Goal: Task Accomplishment & Management: Manage account settings

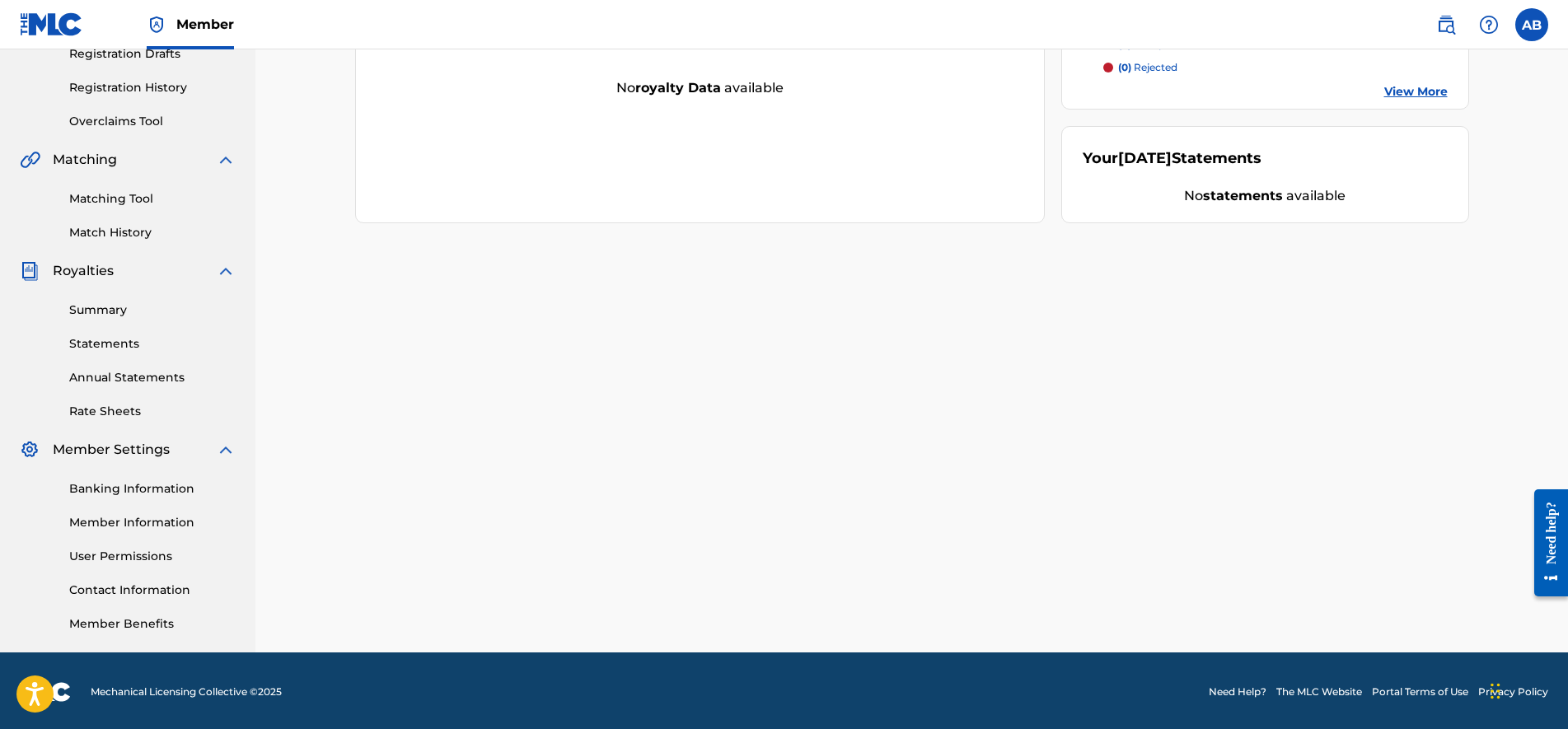
scroll to position [293, 0]
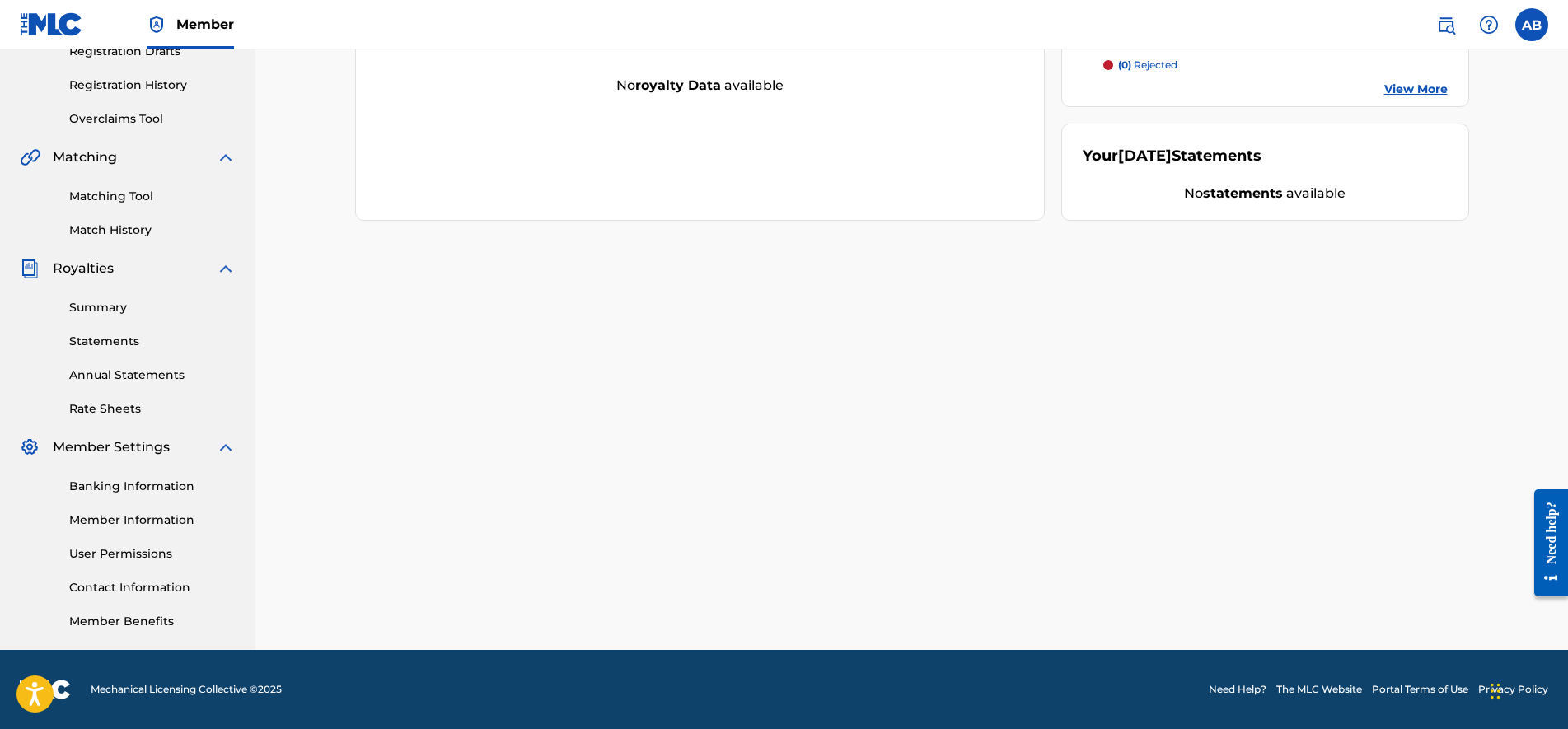
click at [152, 515] on link "Member Information" at bounding box center [152, 520] width 166 height 17
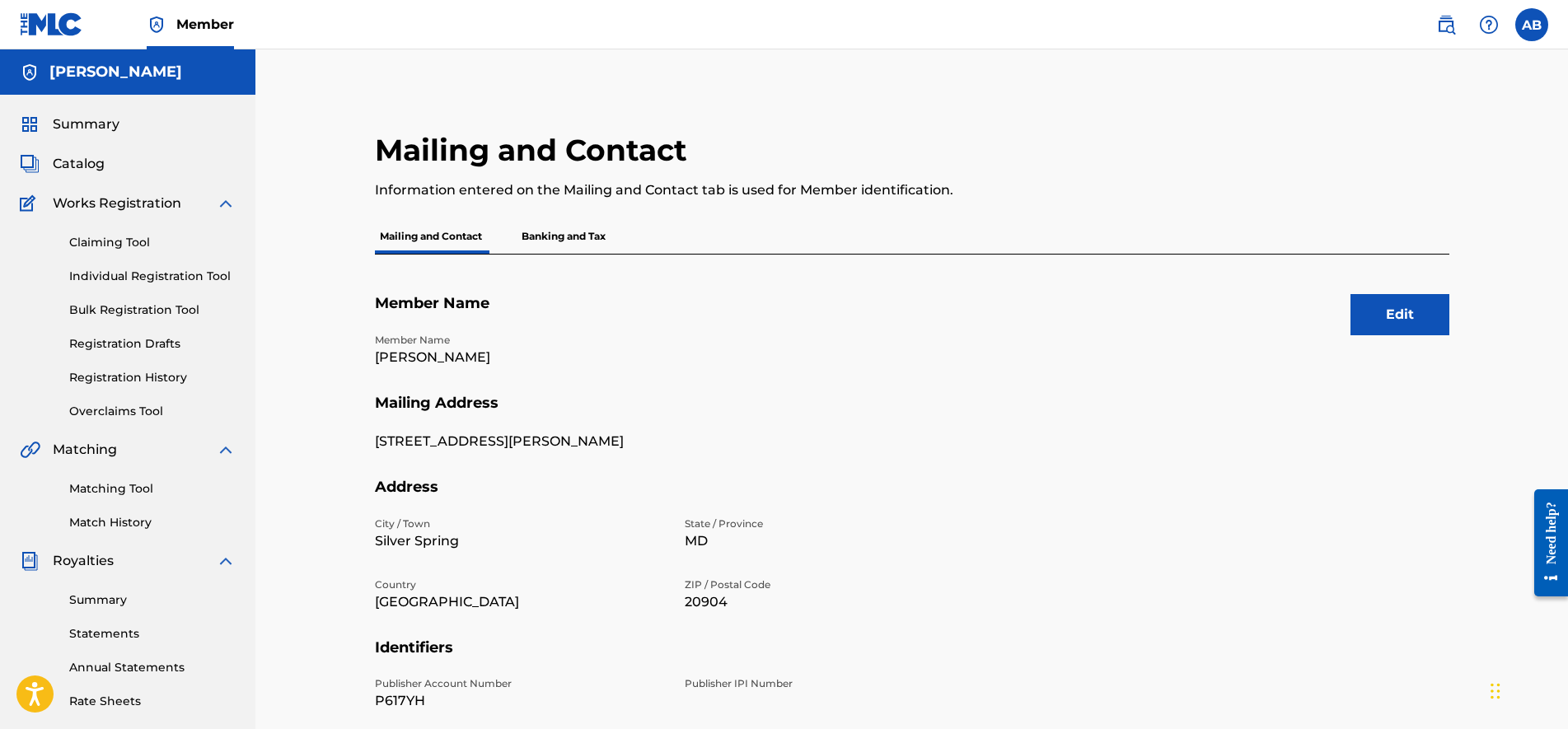
scroll to position [293, 0]
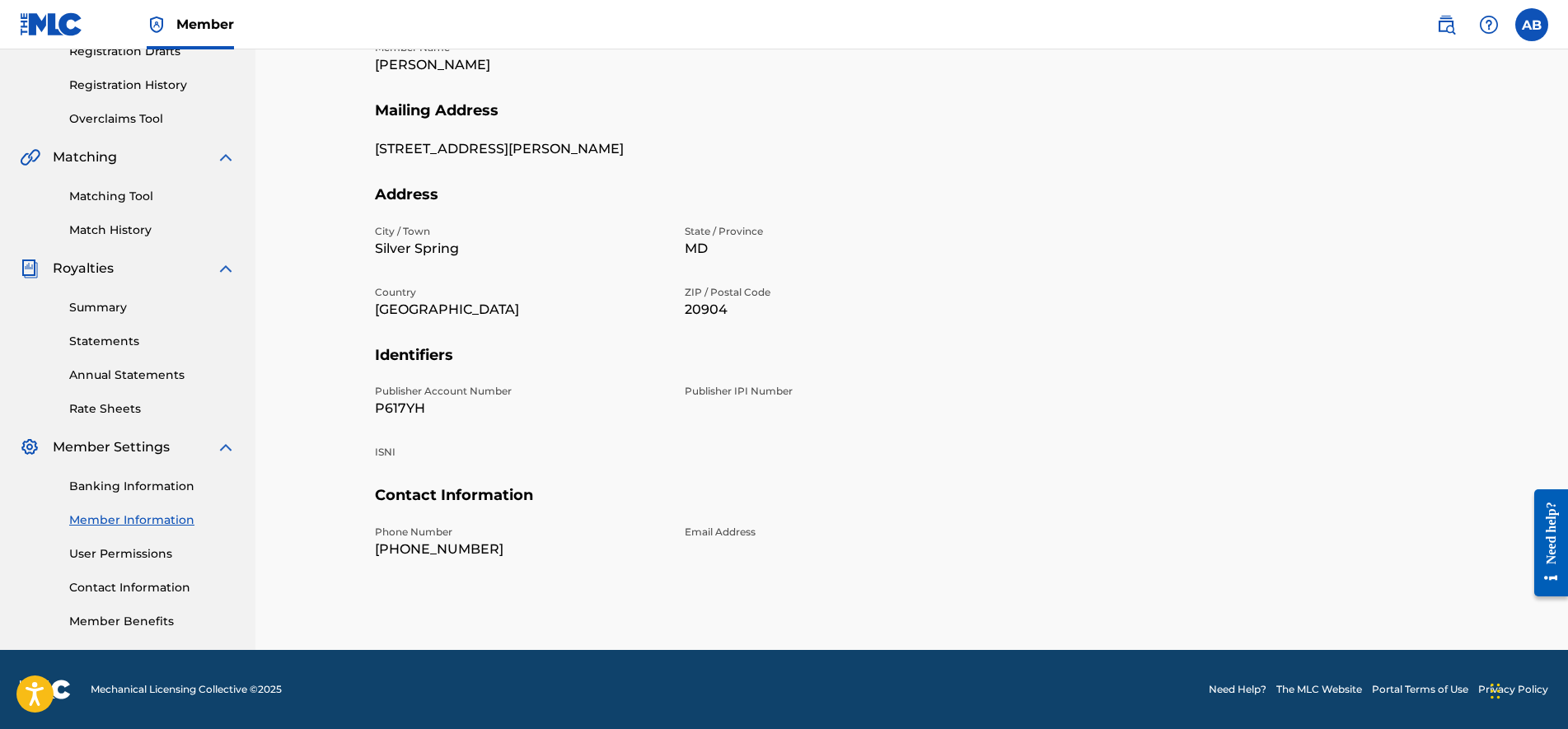
drag, startPoint x: 702, startPoint y: 405, endPoint x: 712, endPoint y: 394, distance: 14.9
click at [703, 404] on div "Publisher IPI Number" at bounding box center [829, 402] width 290 height 35
click at [713, 394] on p "Publisher IPI Number" at bounding box center [829, 392] width 290 height 15
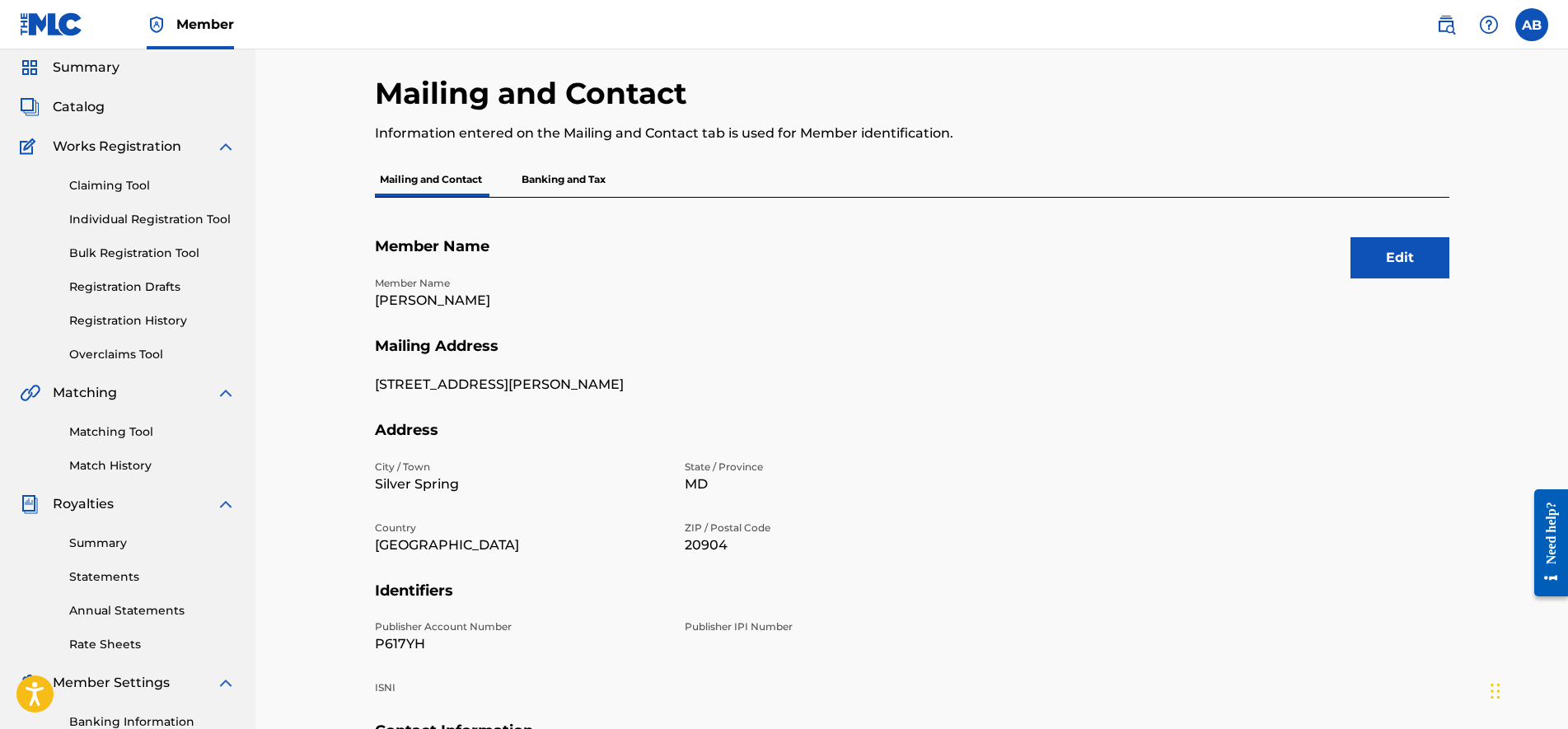
scroll to position [0, 0]
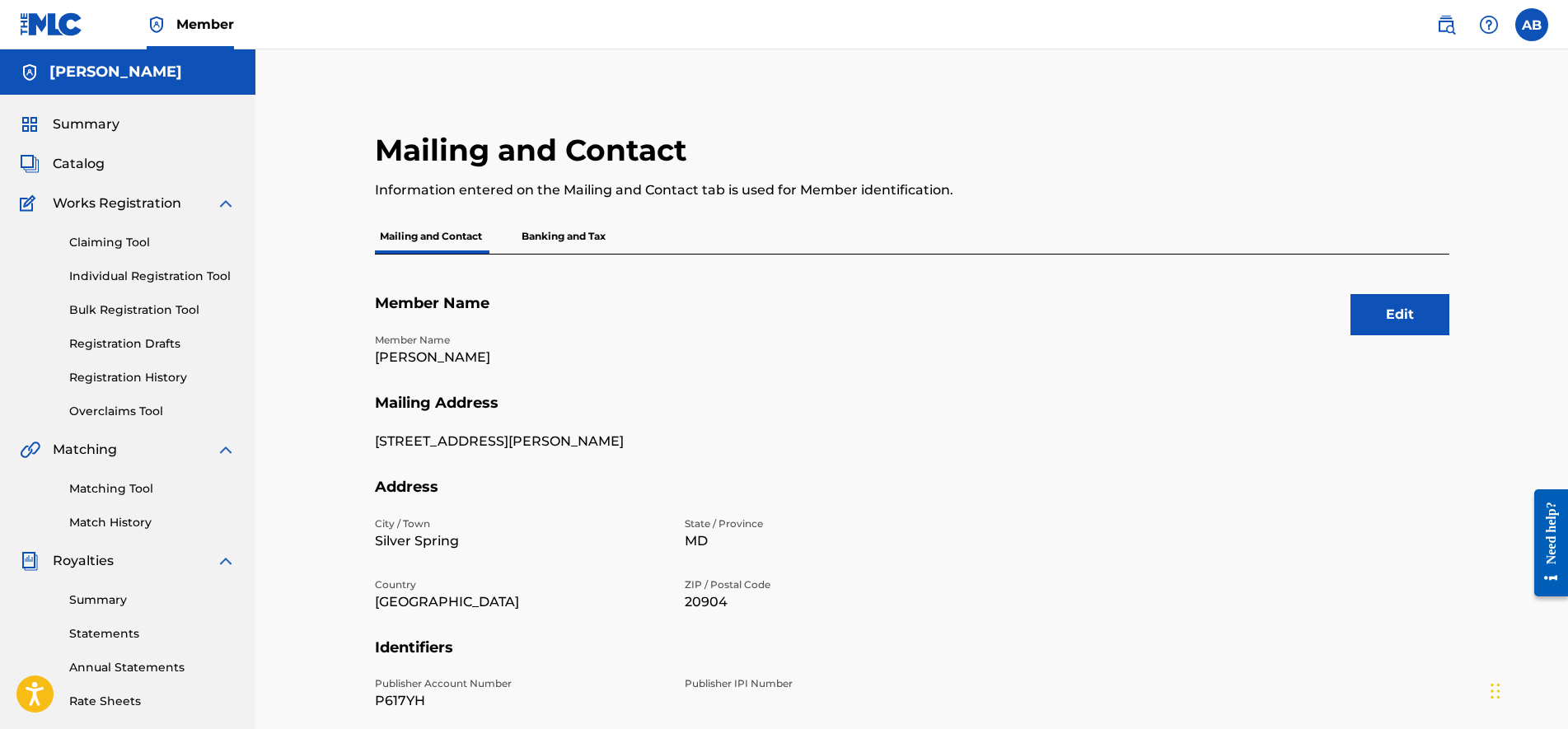
click at [1427, 327] on button "Edit" at bounding box center [1399, 315] width 99 height 41
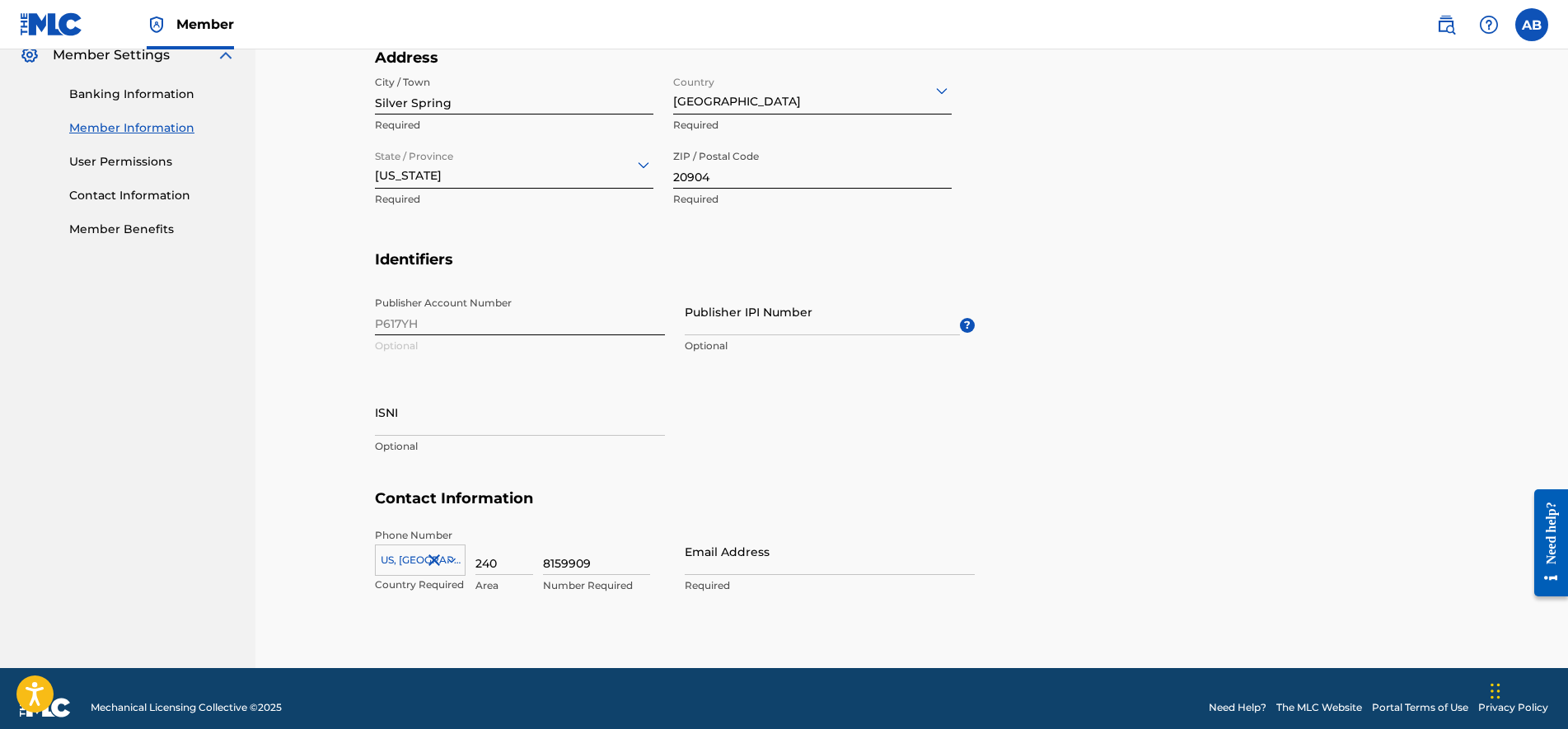
scroll to position [703, 0]
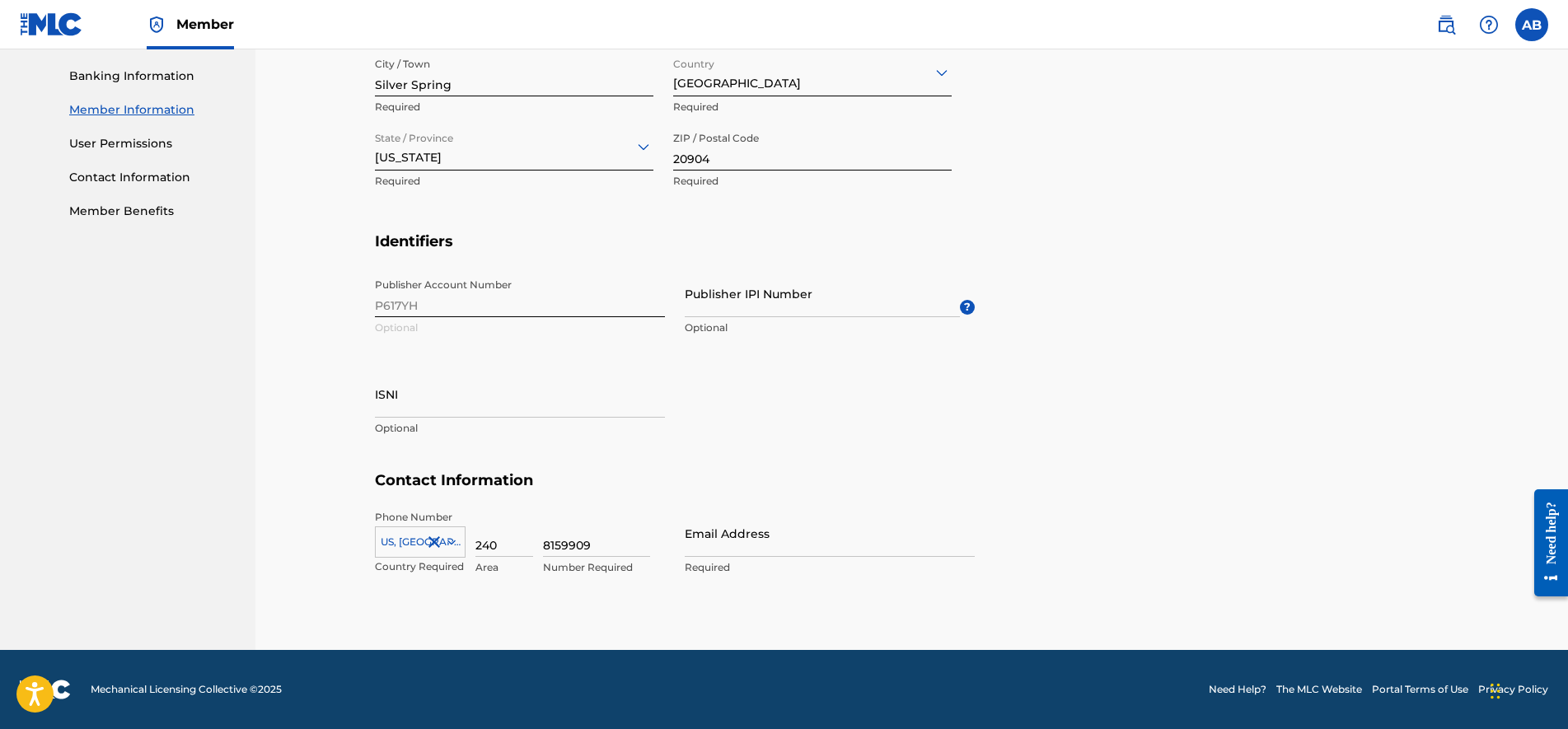
drag, startPoint x: 749, startPoint y: 285, endPoint x: 749, endPoint y: 296, distance: 11.0
click at [749, 285] on input "Publisher IPI Number" at bounding box center [822, 294] width 275 height 47
paste input "1306862651"
type input "1306862651"
click at [1022, 416] on section "Identifiers Publisher Account Number P617YH Optional Publisher IPI Number 13068…" at bounding box center [912, 353] width 1074 height 240
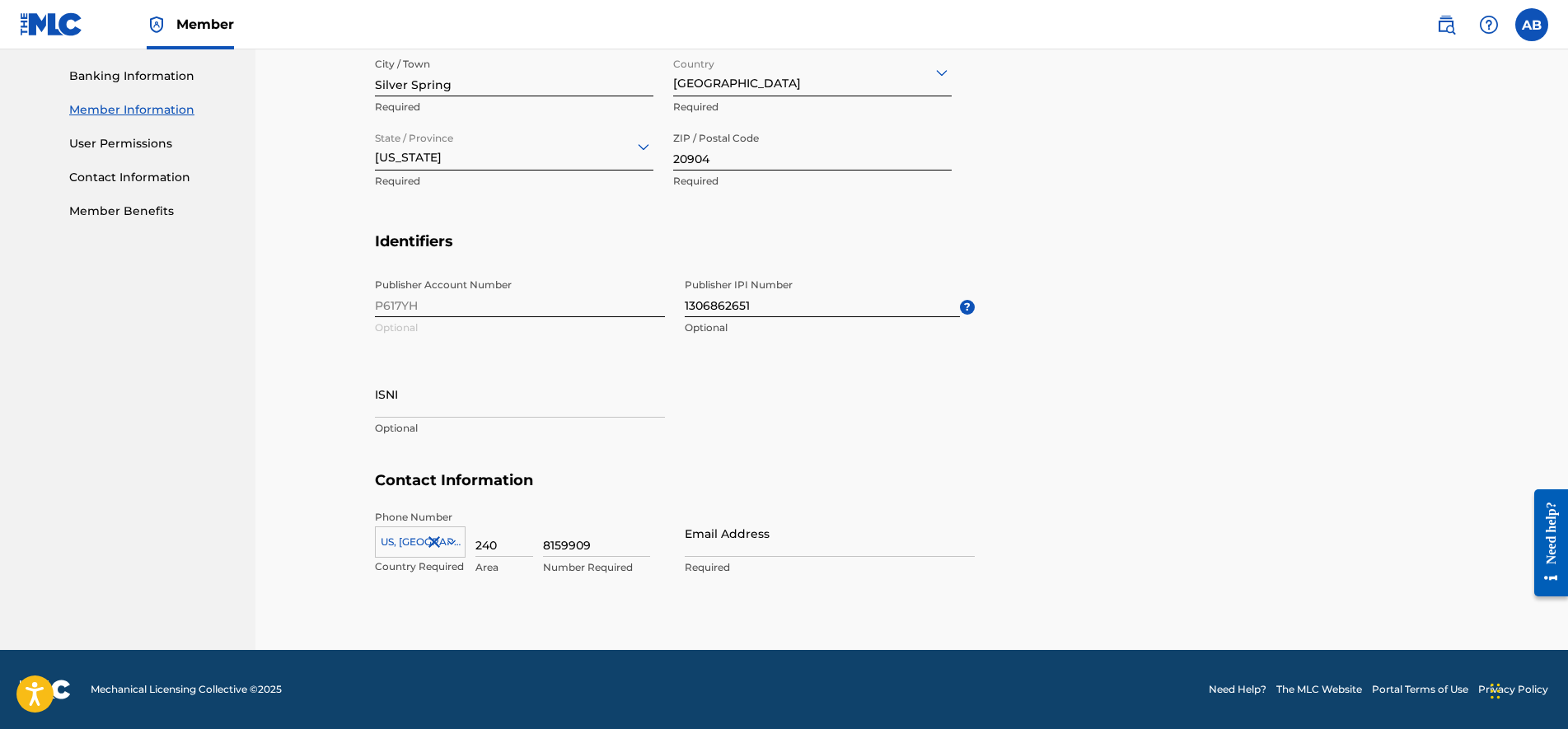
click at [570, 353] on div "Publisher Account Number P617YH Optional Publisher IPI Number 1306862651 Option…" at bounding box center [675, 370] width 600 height 201
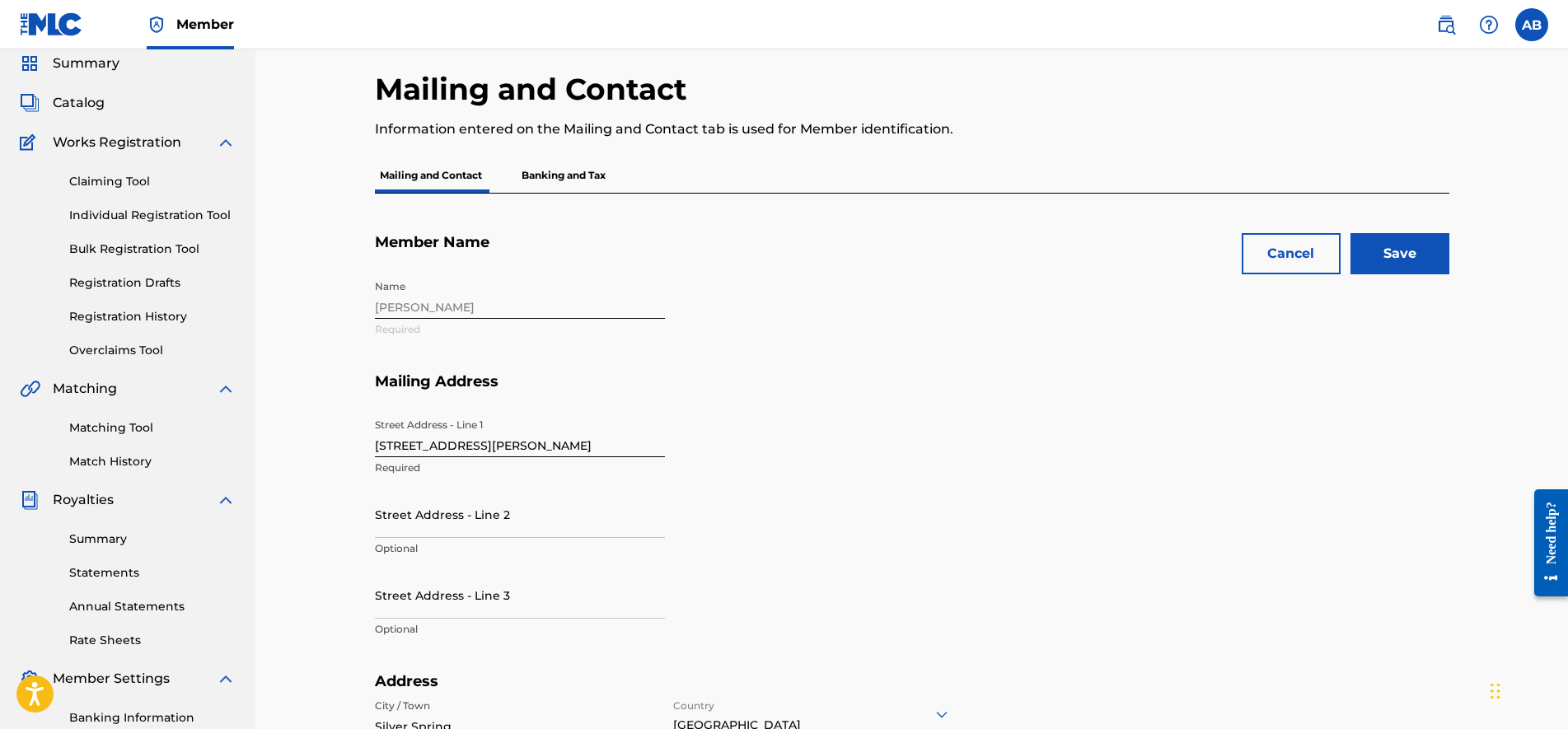
scroll to position [0, 0]
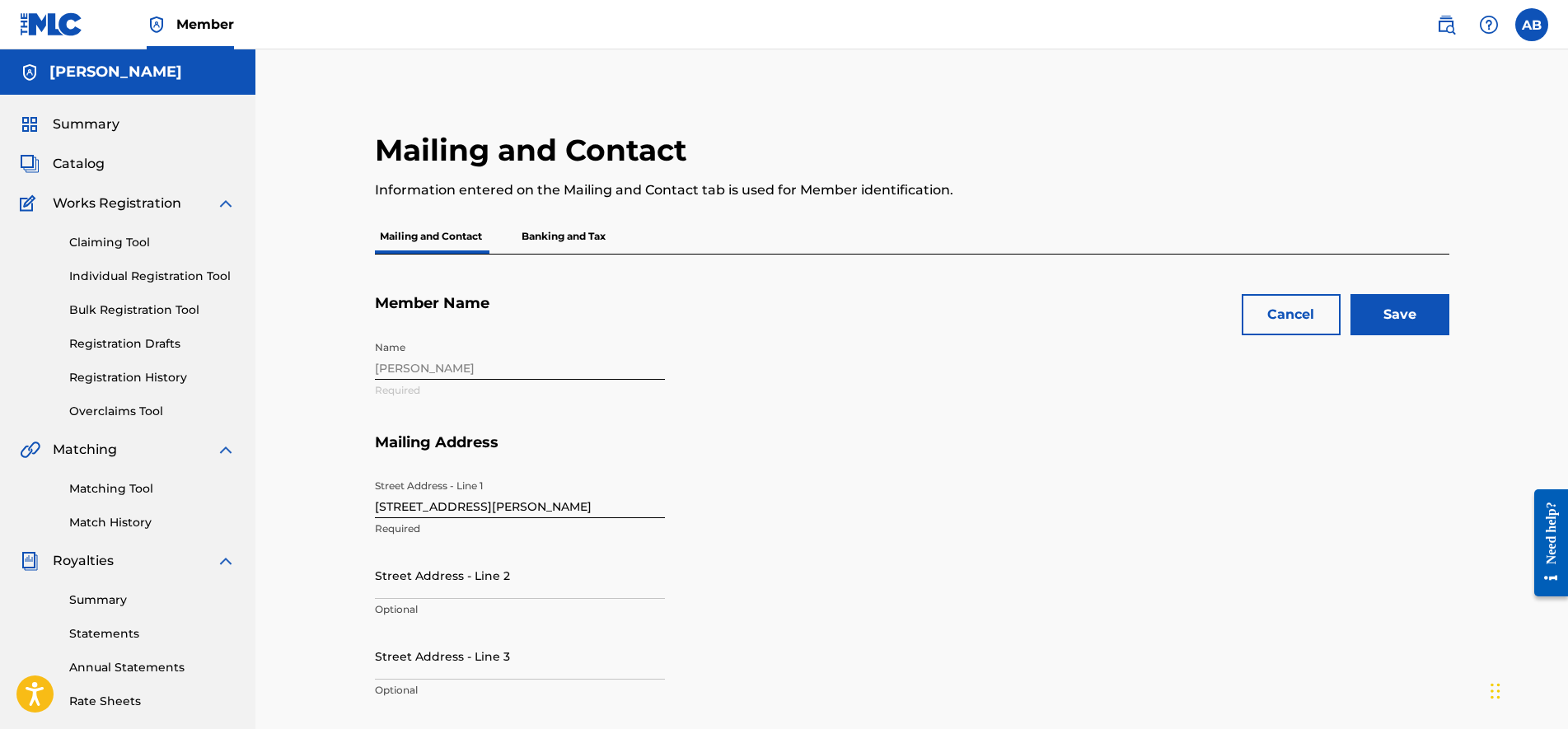
click at [1391, 314] on input "Save" at bounding box center [1399, 315] width 99 height 41
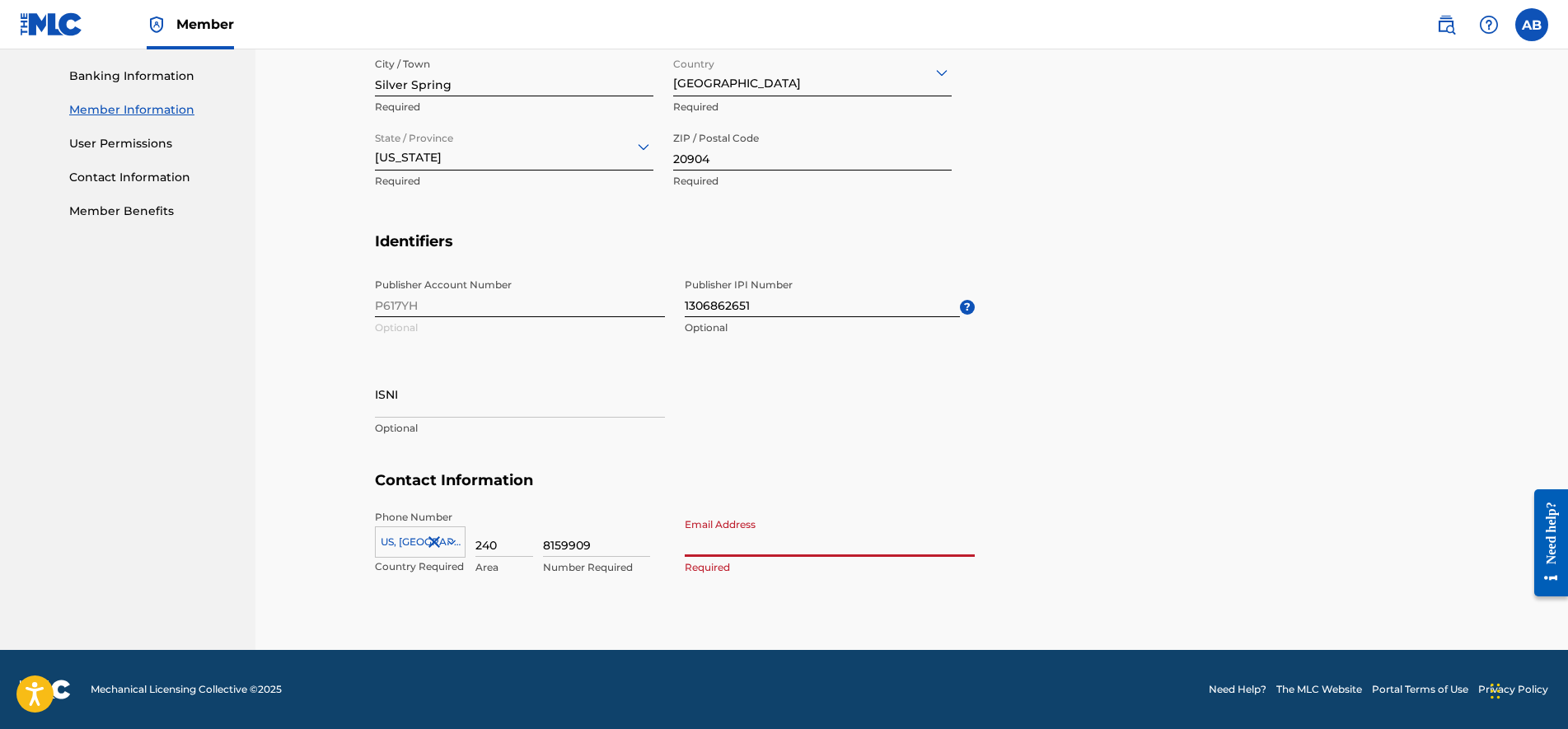
click at [801, 557] on div "Email Address Required" at bounding box center [829, 547] width 290 height 75
click at [804, 550] on input "Email Address" at bounding box center [829, 534] width 290 height 47
type input "[EMAIL_ADDRESS][DOMAIN_NAME]"
type input "[GEOGRAPHIC_DATA]"
type input "[US_STATE]"
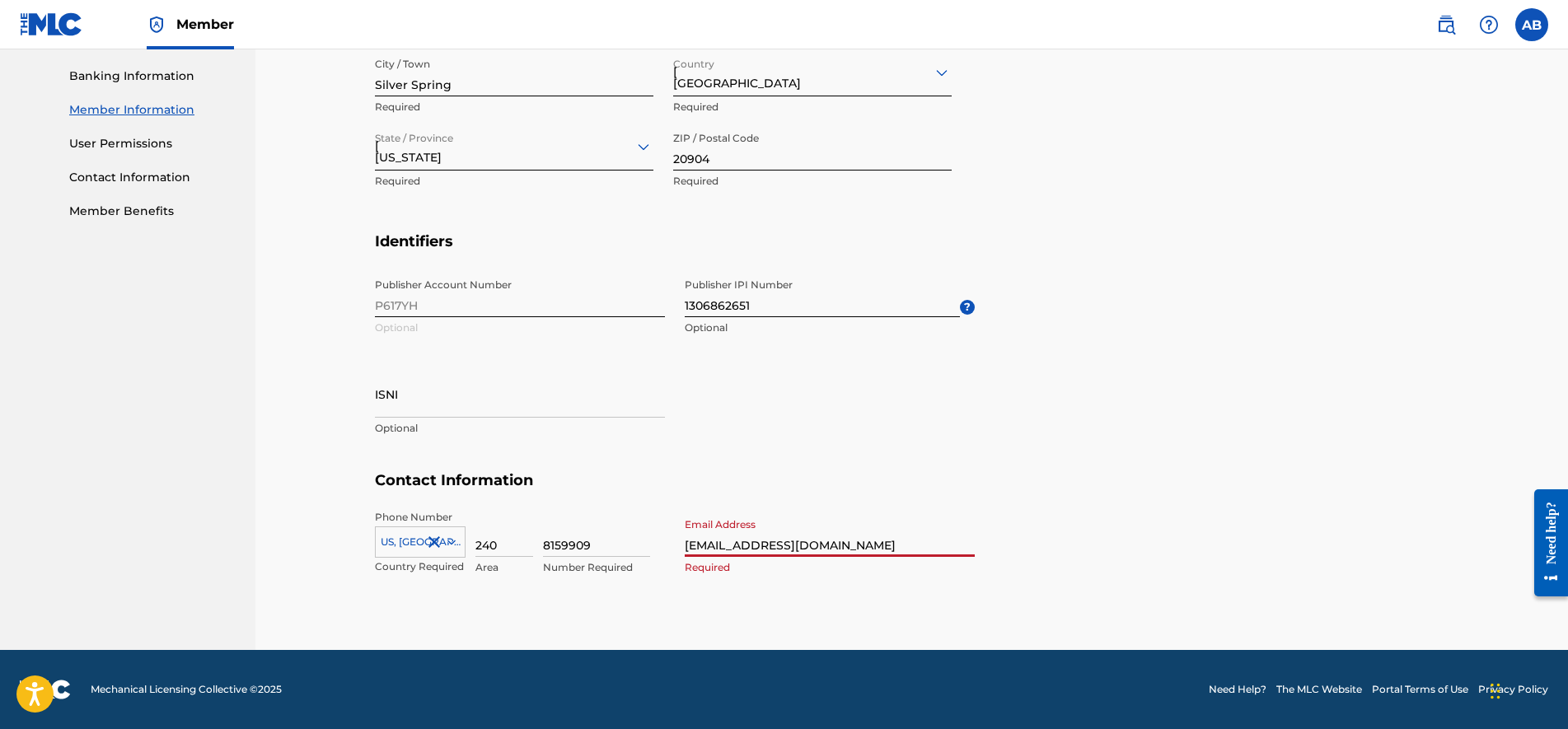
type input "1"
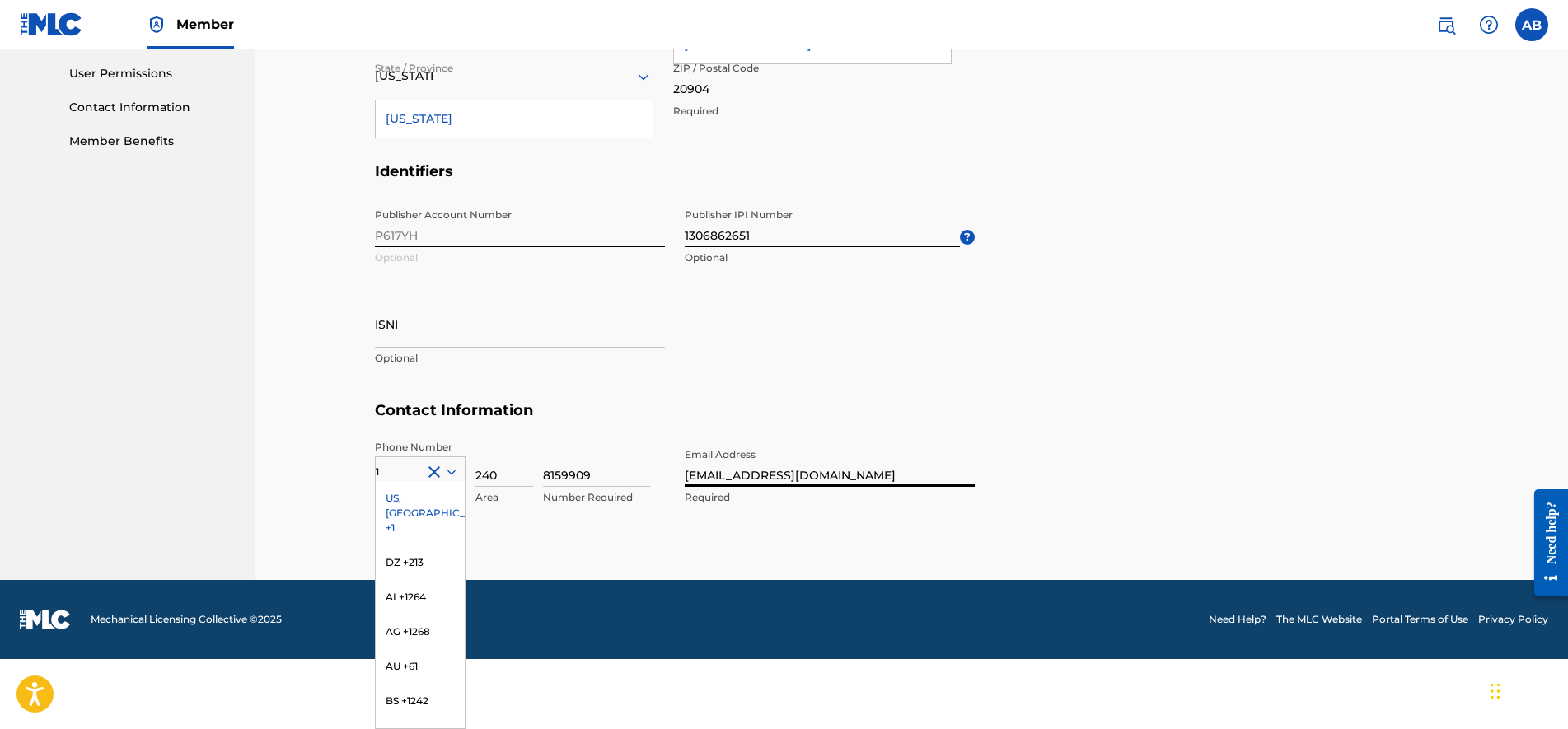
type input "[EMAIL_ADDRESS][DOMAIN_NAME]"
click at [1075, 487] on section "Contact Information Phone Number 1 [GEOGRAPHIC_DATA], [GEOGRAPHIC_DATA] +1 DZ +…" at bounding box center [912, 471] width 1074 height 139
click at [416, 496] on div "US, [GEOGRAPHIC_DATA] +1" at bounding box center [420, 514] width 89 height 65
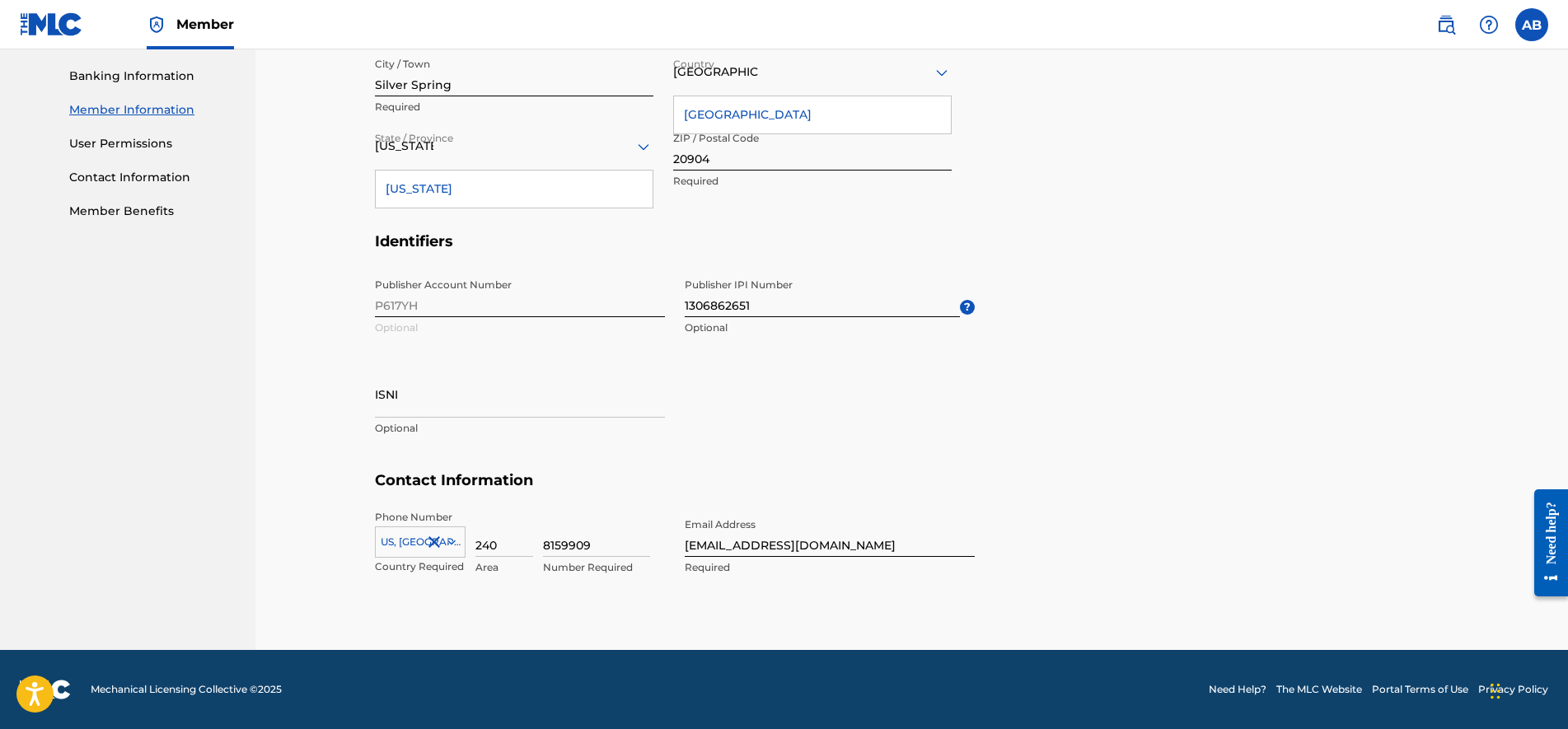
click at [900, 452] on div "Publisher Account Number P617YH Optional Publisher IPI Number 1306862651 Option…" at bounding box center [675, 370] width 600 height 201
drag, startPoint x: 834, startPoint y: 538, endPoint x: 620, endPoint y: 528, distance: 214.2
click at [620, 528] on div "Phone Number [GEOGRAPHIC_DATA], [GEOGRAPHIC_DATA] +1 Country Required 240 Area …" at bounding box center [675, 560] width 600 height 101
type input "\"
type input "[EMAIL_ADDRESS][DOMAIN_NAME]"
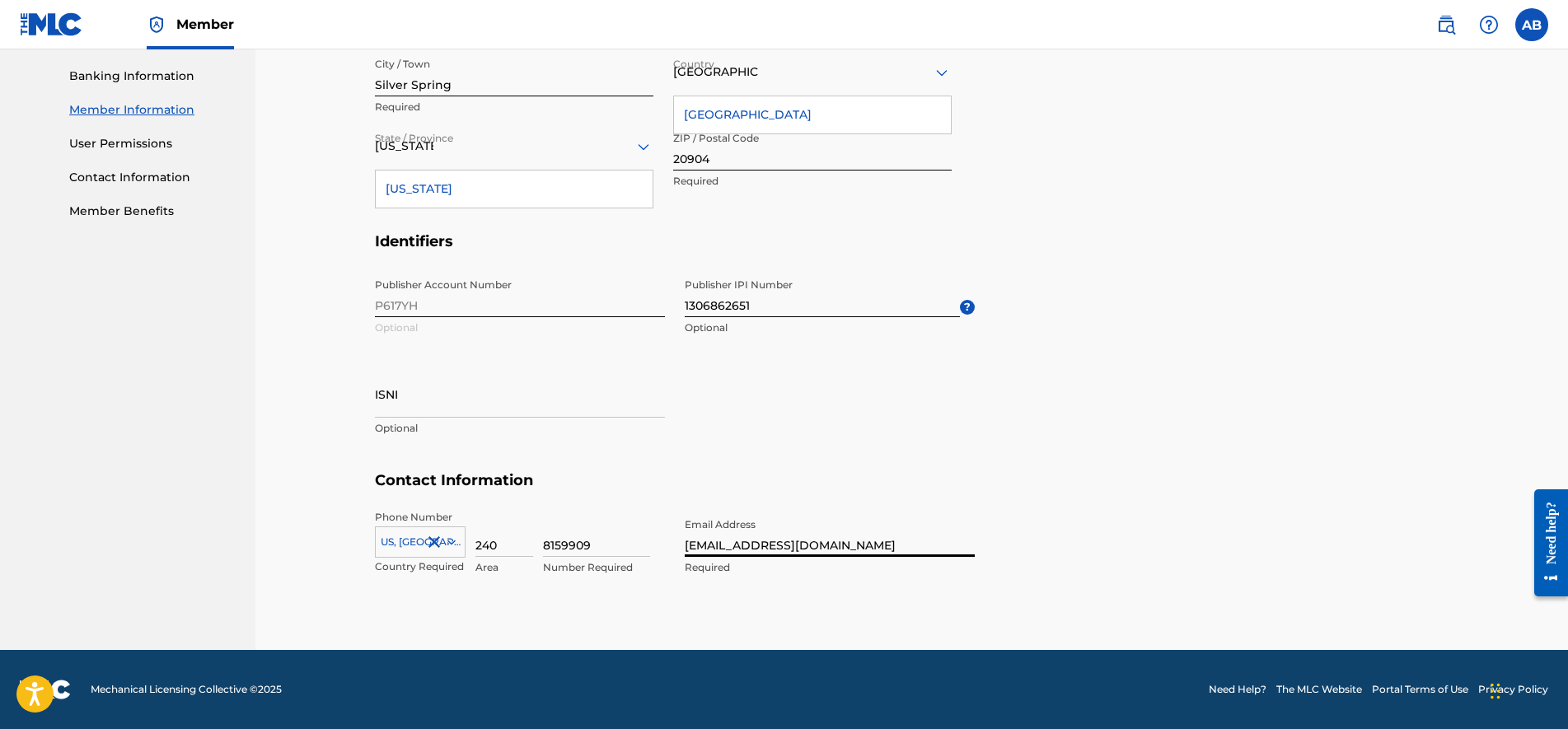
drag, startPoint x: 1207, startPoint y: 364, endPoint x: 1184, endPoint y: 360, distance: 23.3
click at [1206, 364] on section "Identifiers Publisher Account Number P617YH Optional Publisher IPI Number 13068…" at bounding box center [912, 353] width 1074 height 240
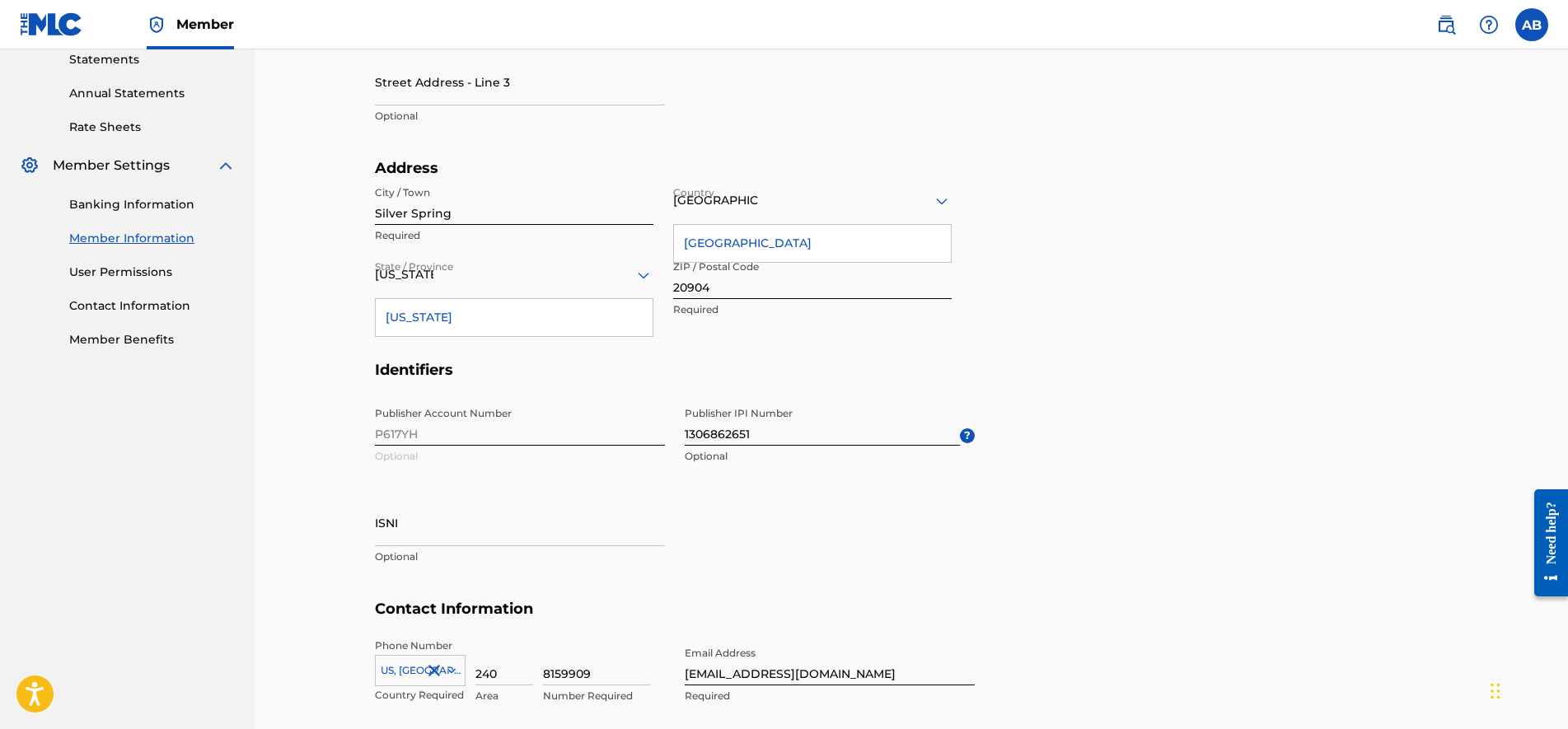
scroll to position [394, 0]
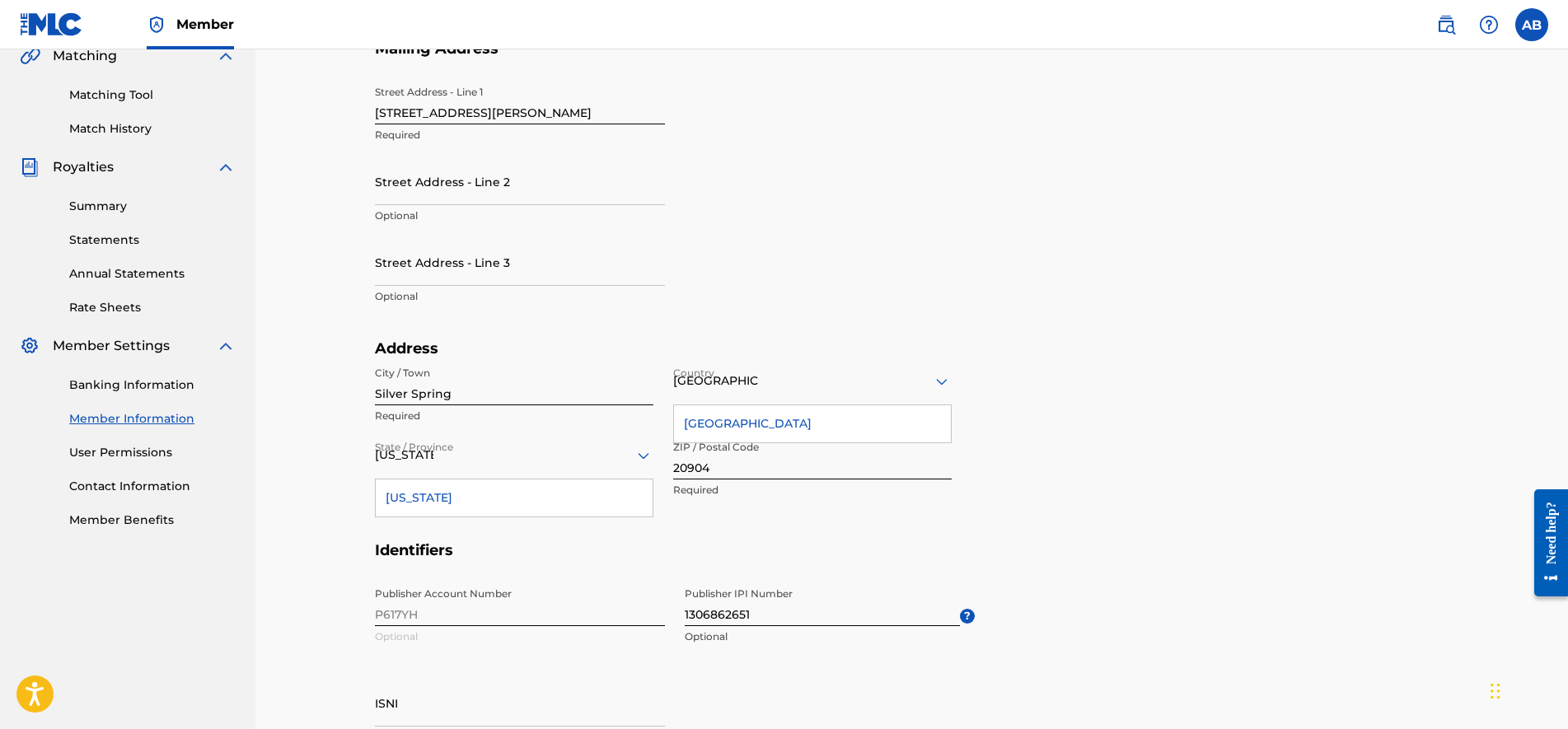
click at [840, 425] on div "[GEOGRAPHIC_DATA]" at bounding box center [812, 424] width 277 height 37
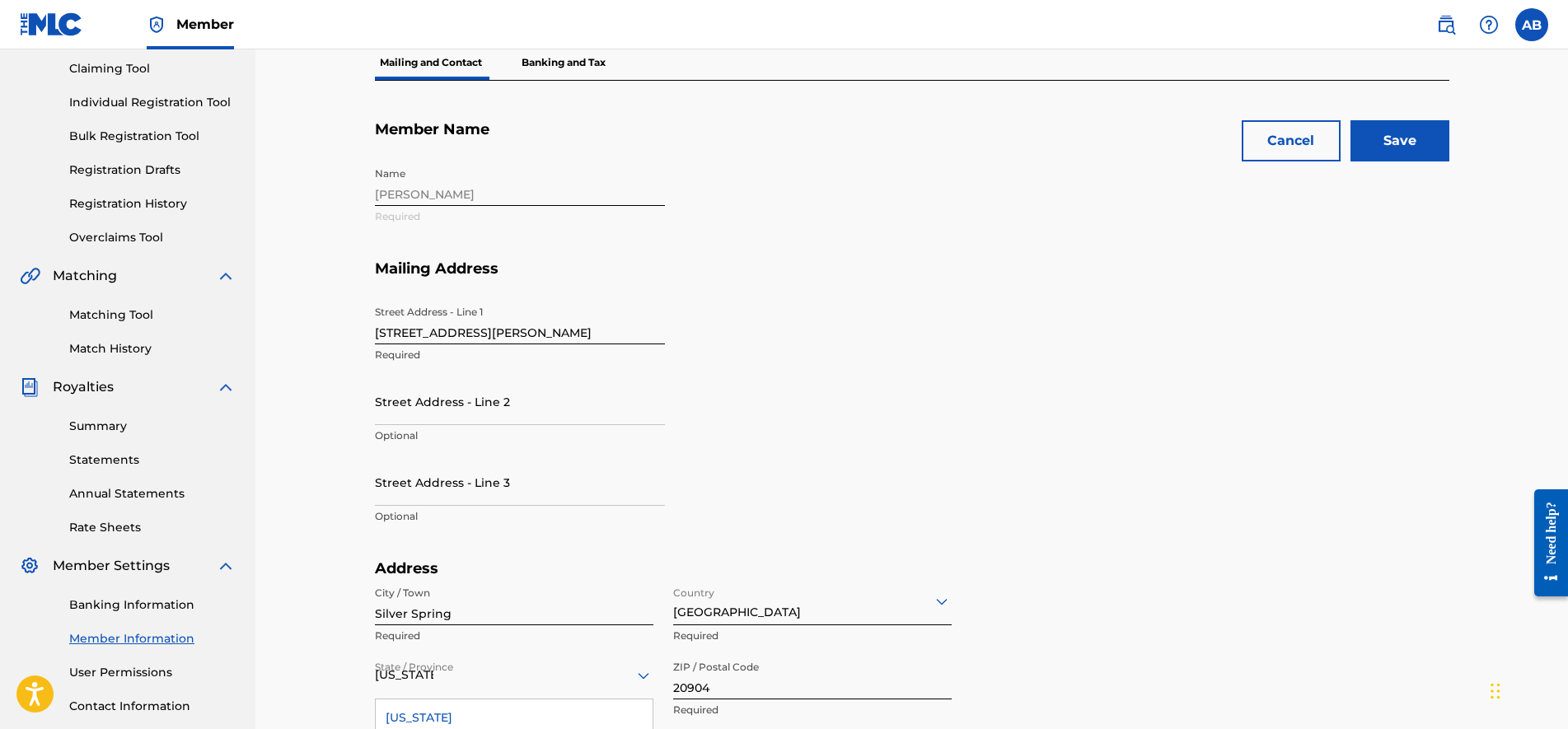
scroll to position [0, 0]
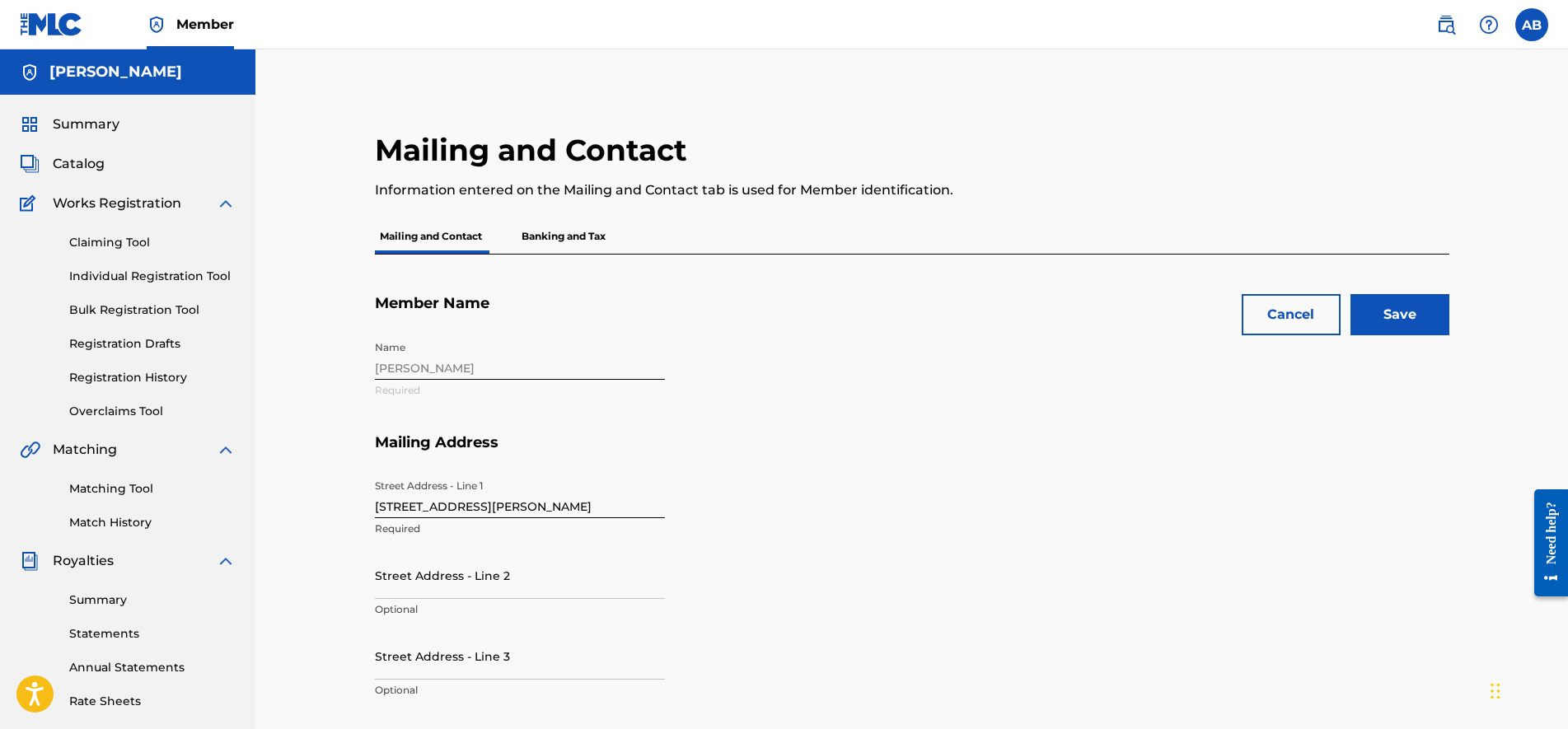
click at [1415, 324] on input "Save" at bounding box center [1399, 315] width 99 height 41
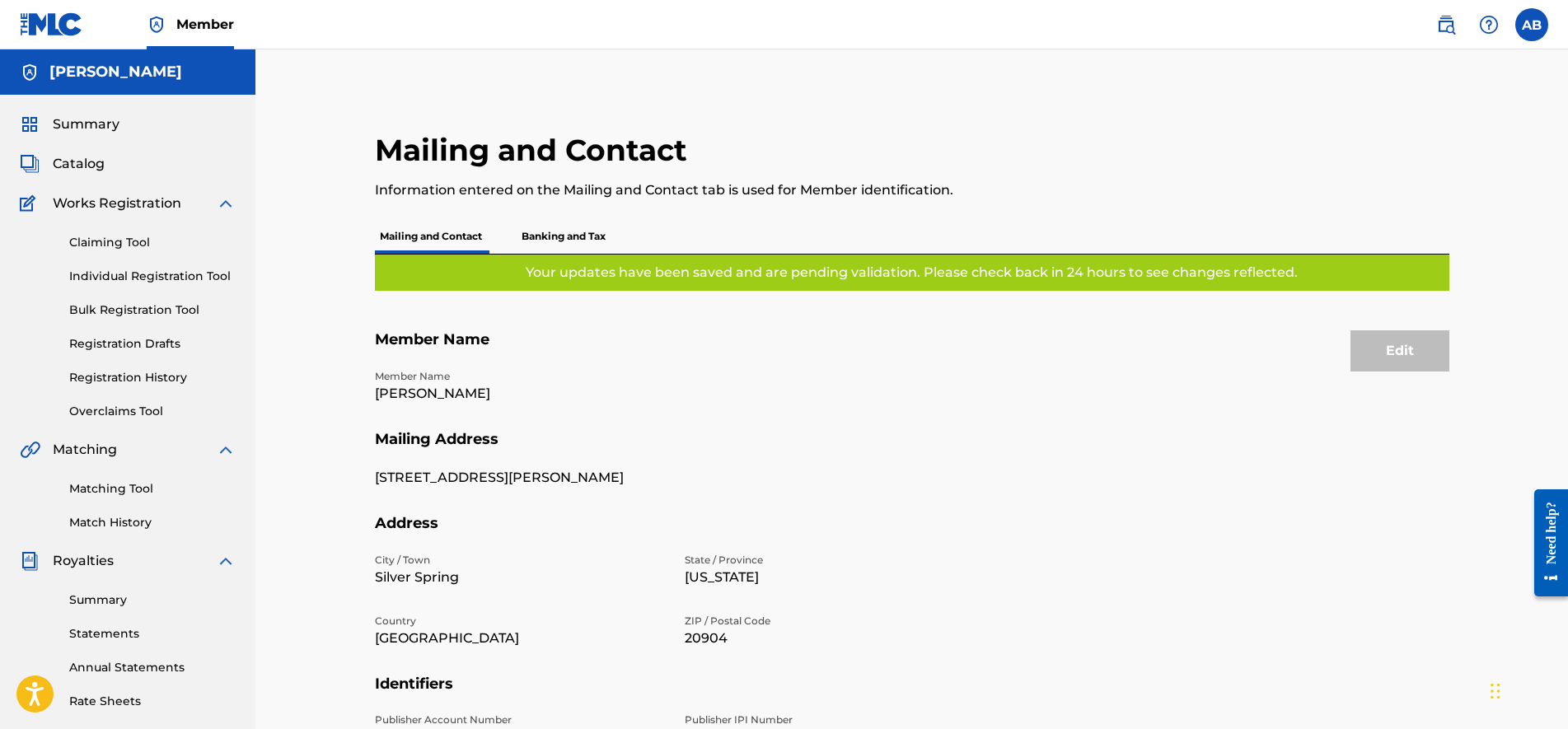
scroll to position [305, 0]
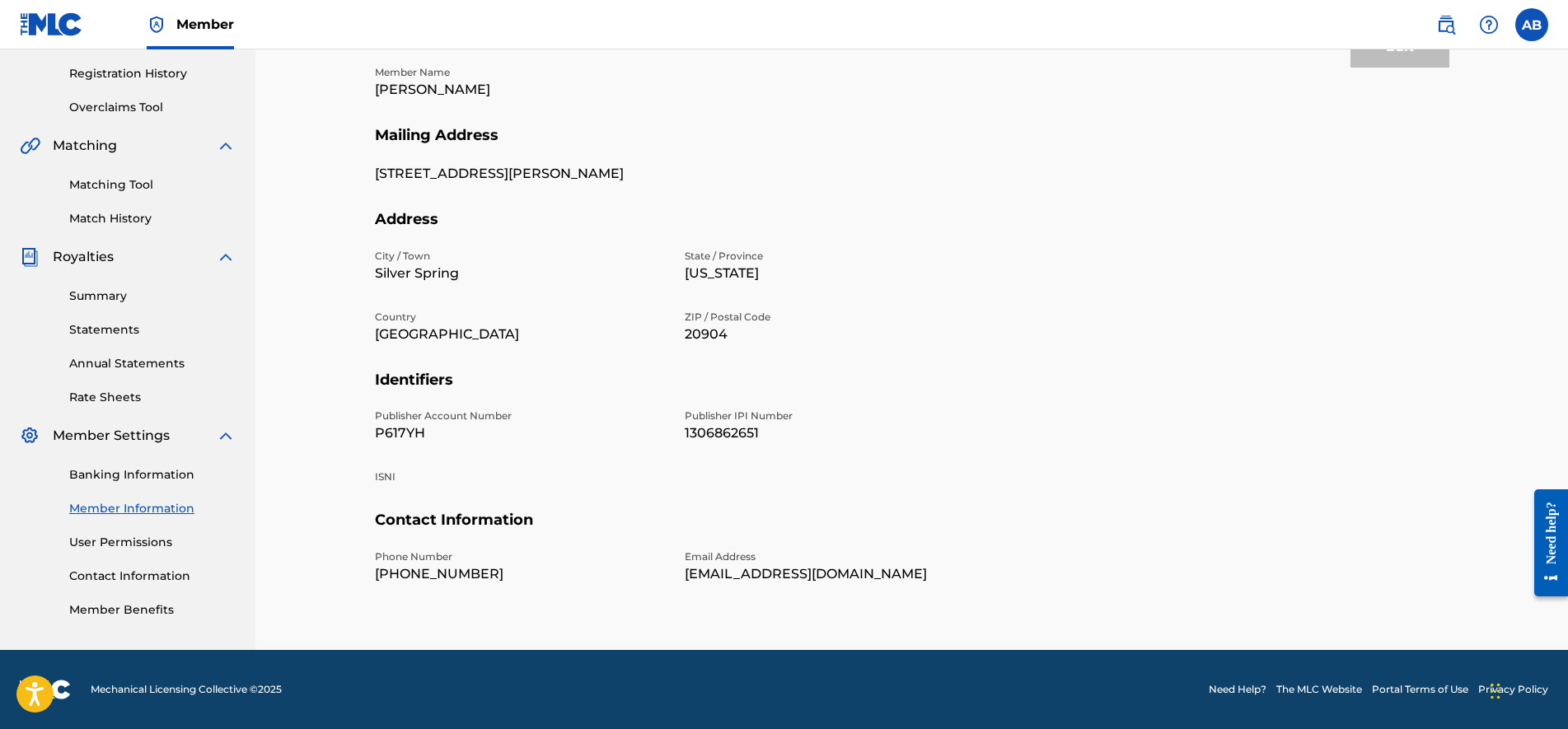
click at [114, 215] on link "Match History" at bounding box center [152, 218] width 166 height 17
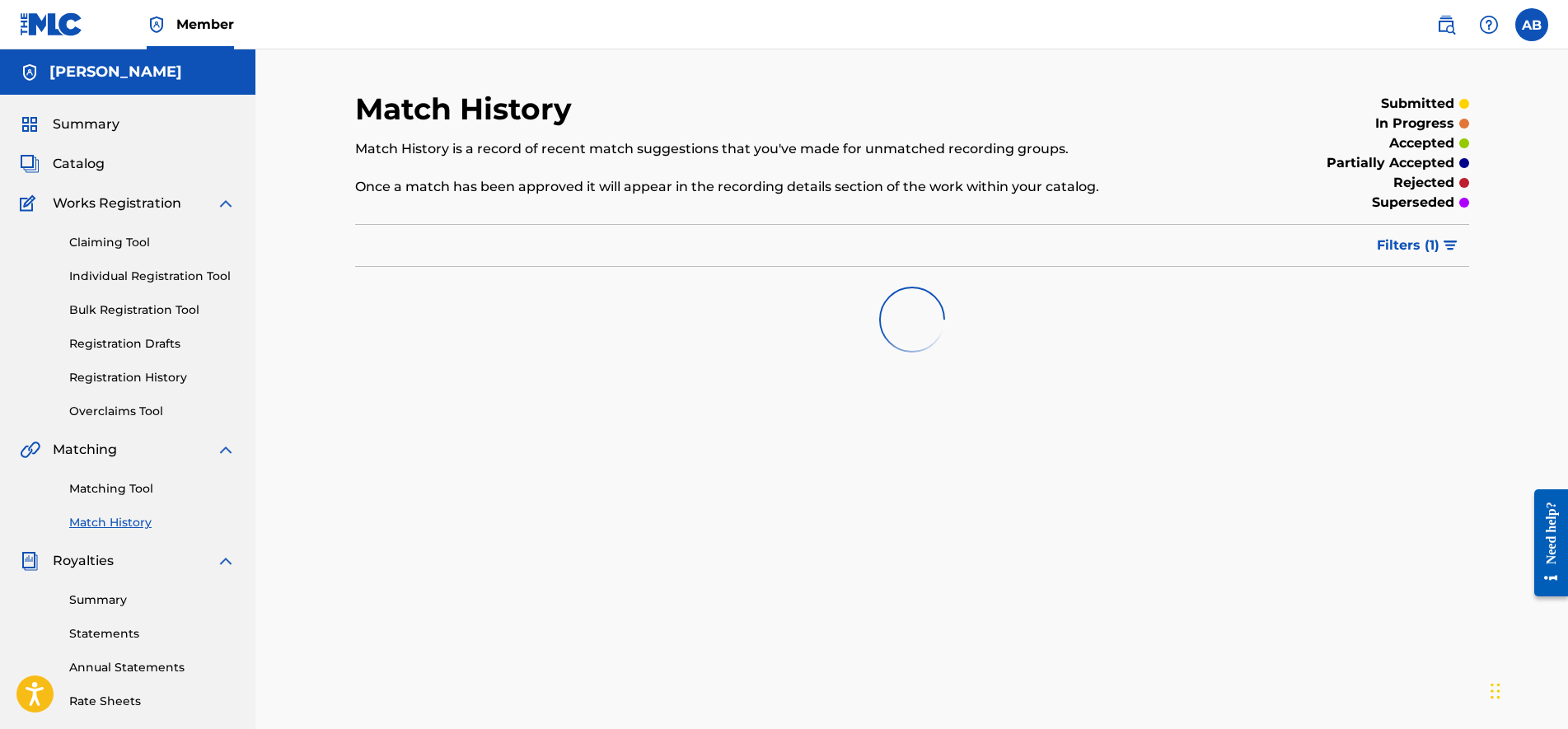
click at [124, 190] on div "Summary Catalog Works Registration Claiming Tool Individual Registration Tool B…" at bounding box center [127, 518] width 255 height 848
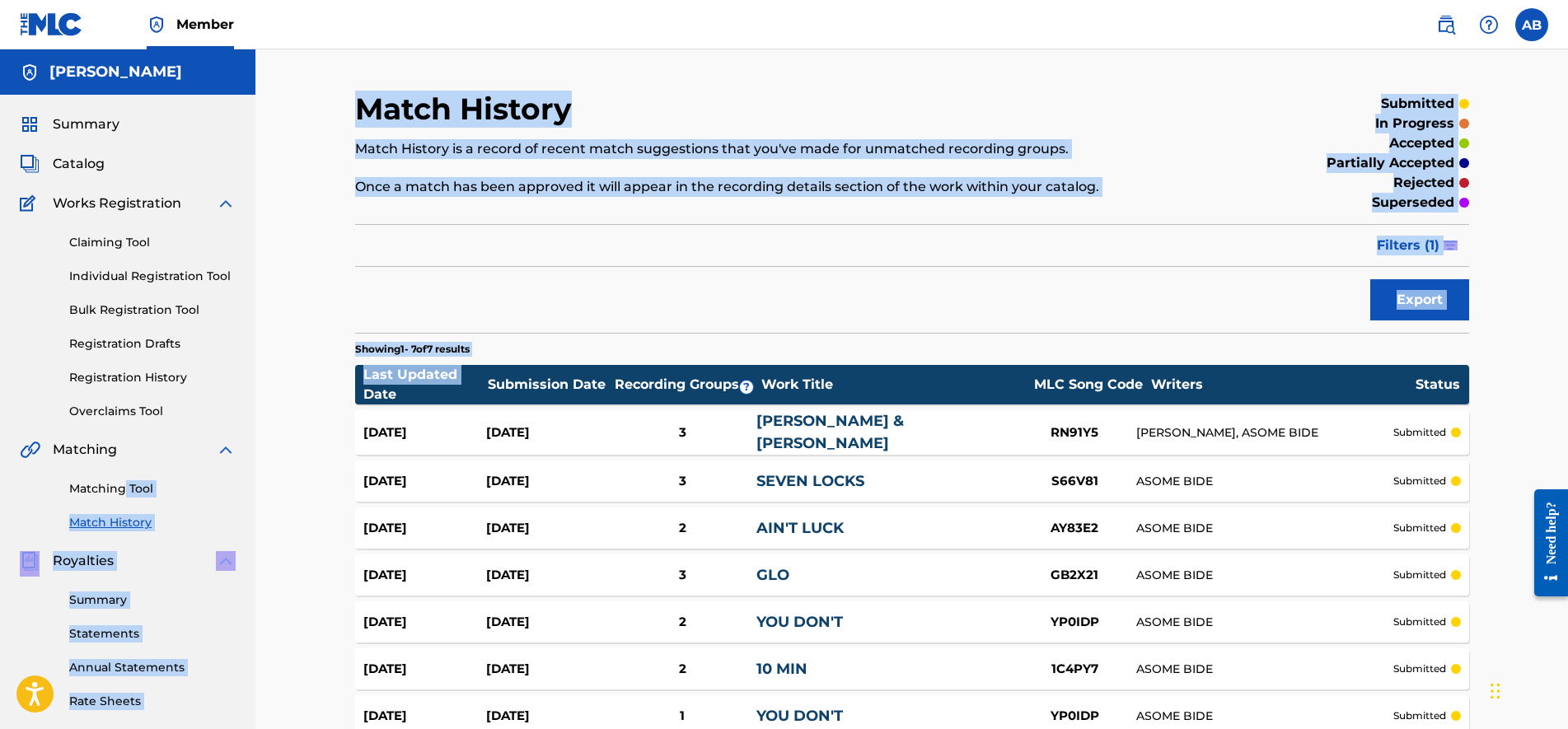
drag, startPoint x: 126, startPoint y: 477, endPoint x: 371, endPoint y: 364, distance: 269.8
click at [332, 367] on main "[PERSON_NAME] Summary Catalog Works Registration Claiming Tool Individual Regis…" at bounding box center [784, 495] width 1568 height 894
click at [821, 300] on div "Export" at bounding box center [912, 299] width 1114 height 41
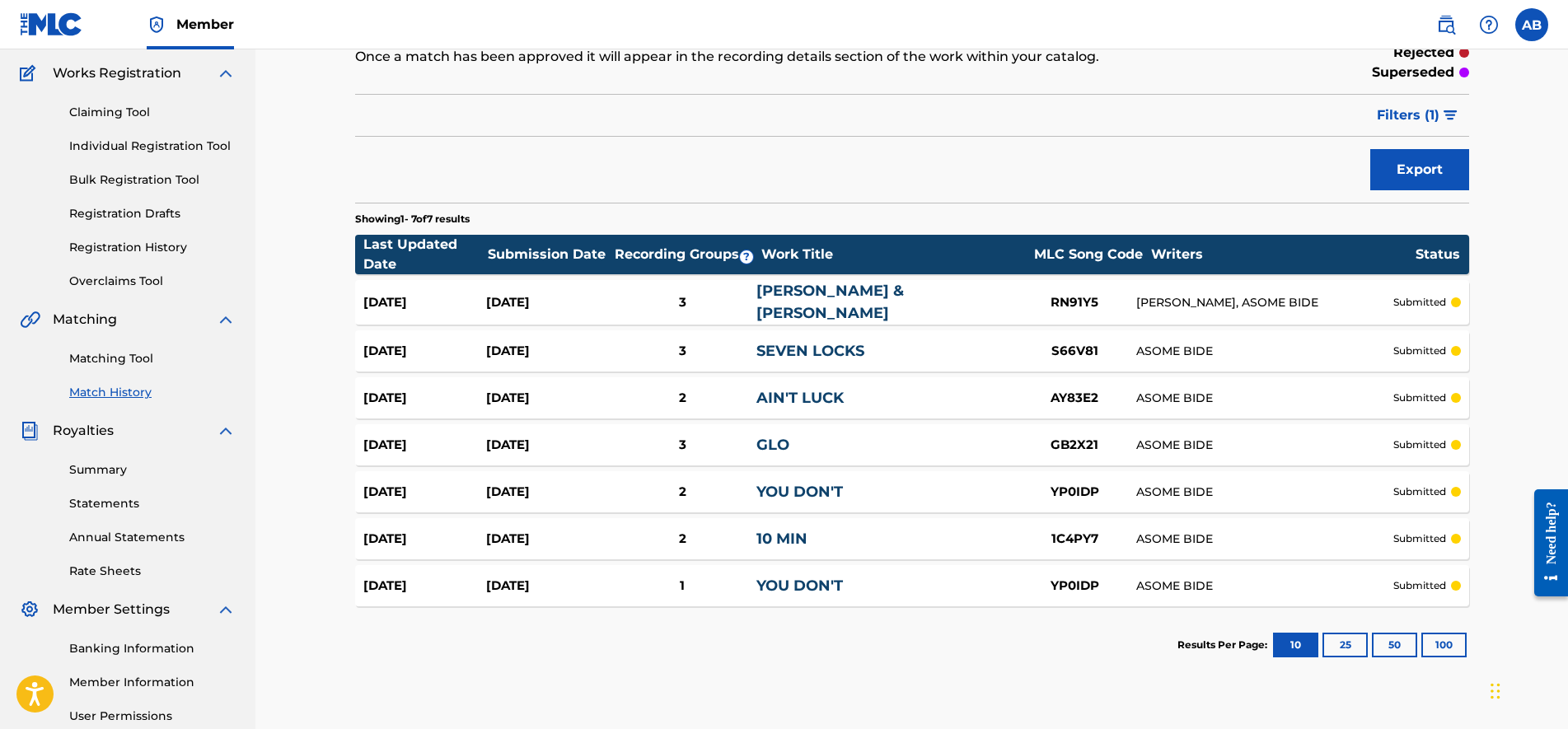
scroll to position [293, 0]
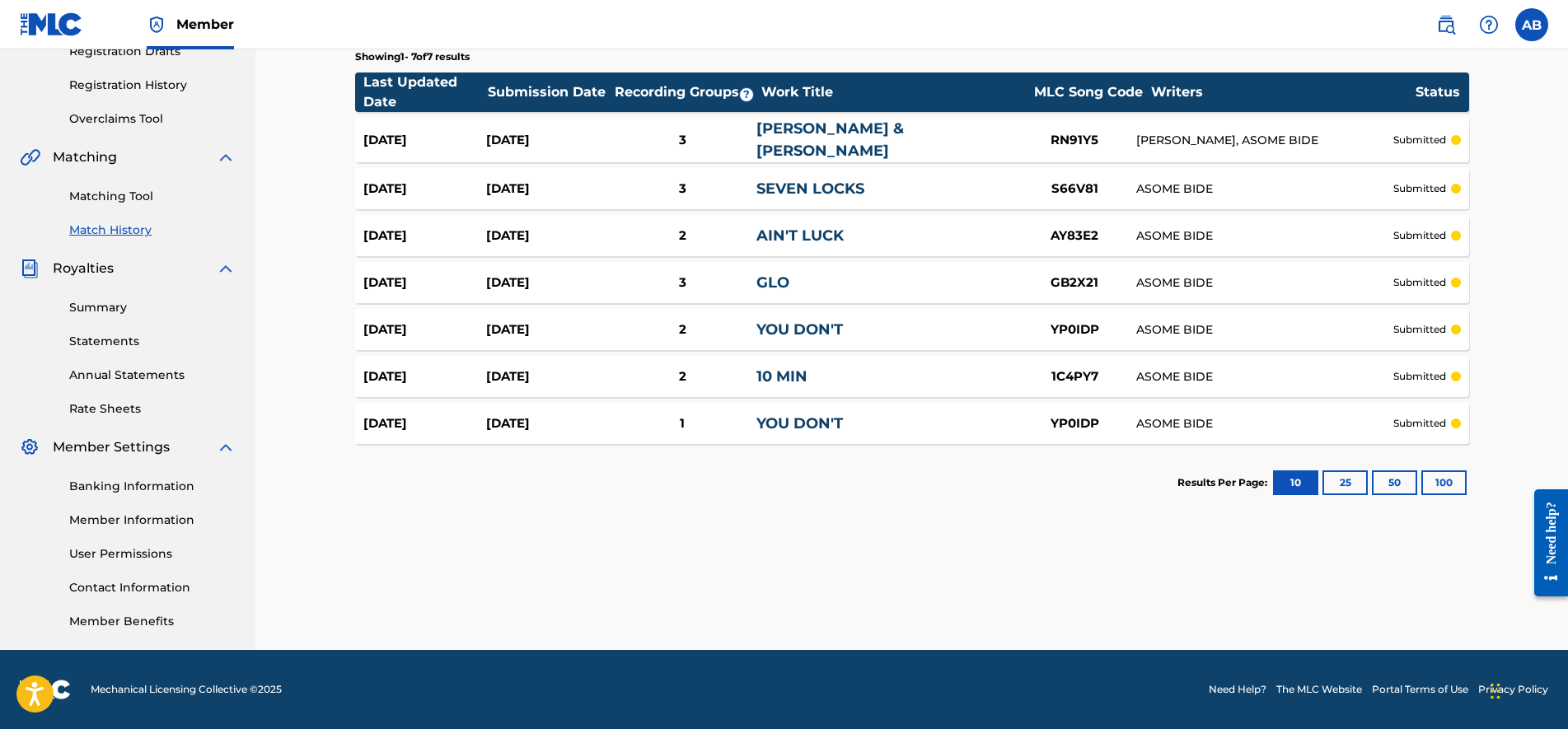
click at [109, 204] on link "Matching Tool" at bounding box center [152, 196] width 166 height 17
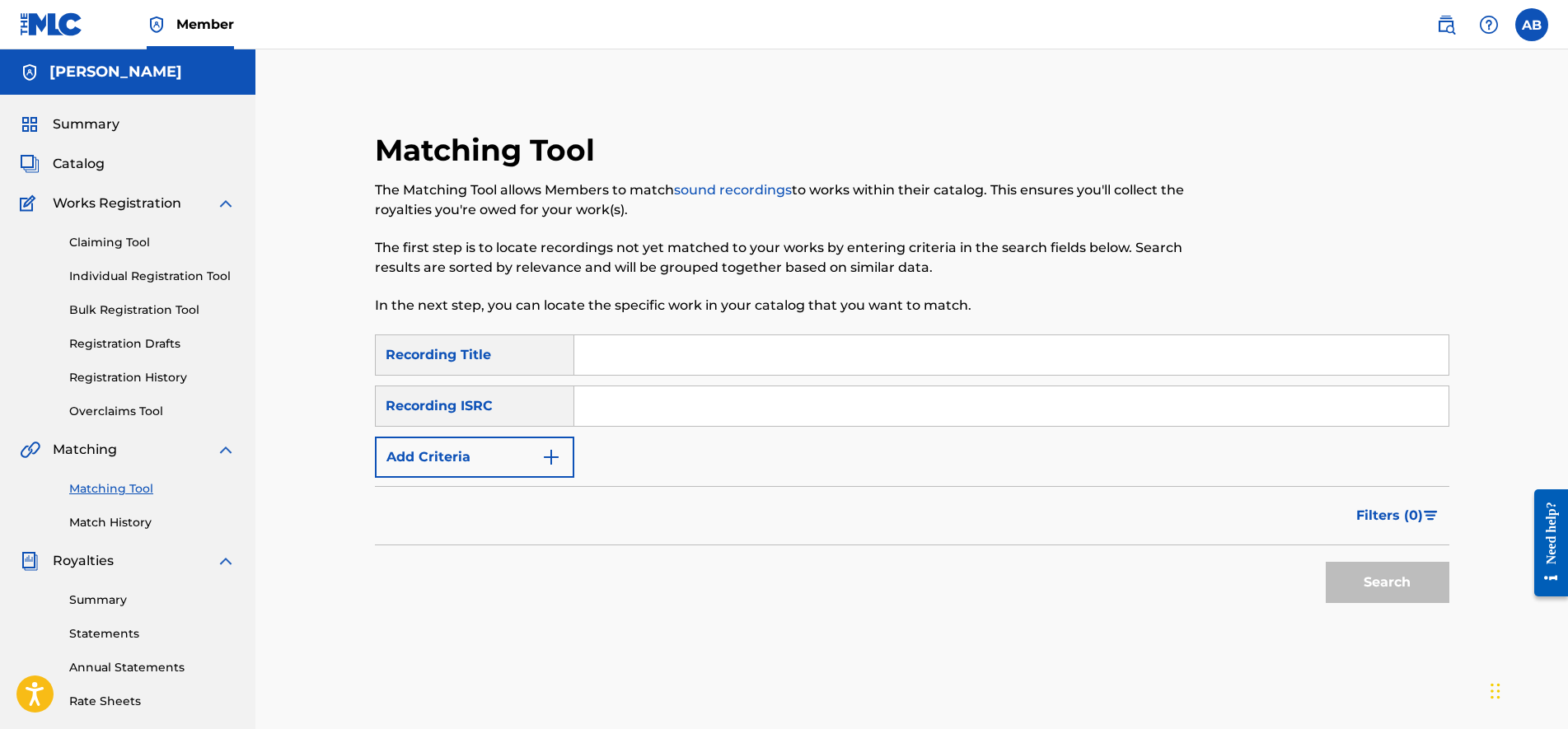
click at [108, 227] on div "Claiming Tool Individual Registration Tool Bulk Registration Tool Registration …" at bounding box center [128, 317] width 216 height 207
click at [113, 246] on link "Claiming Tool" at bounding box center [152, 243] width 166 height 17
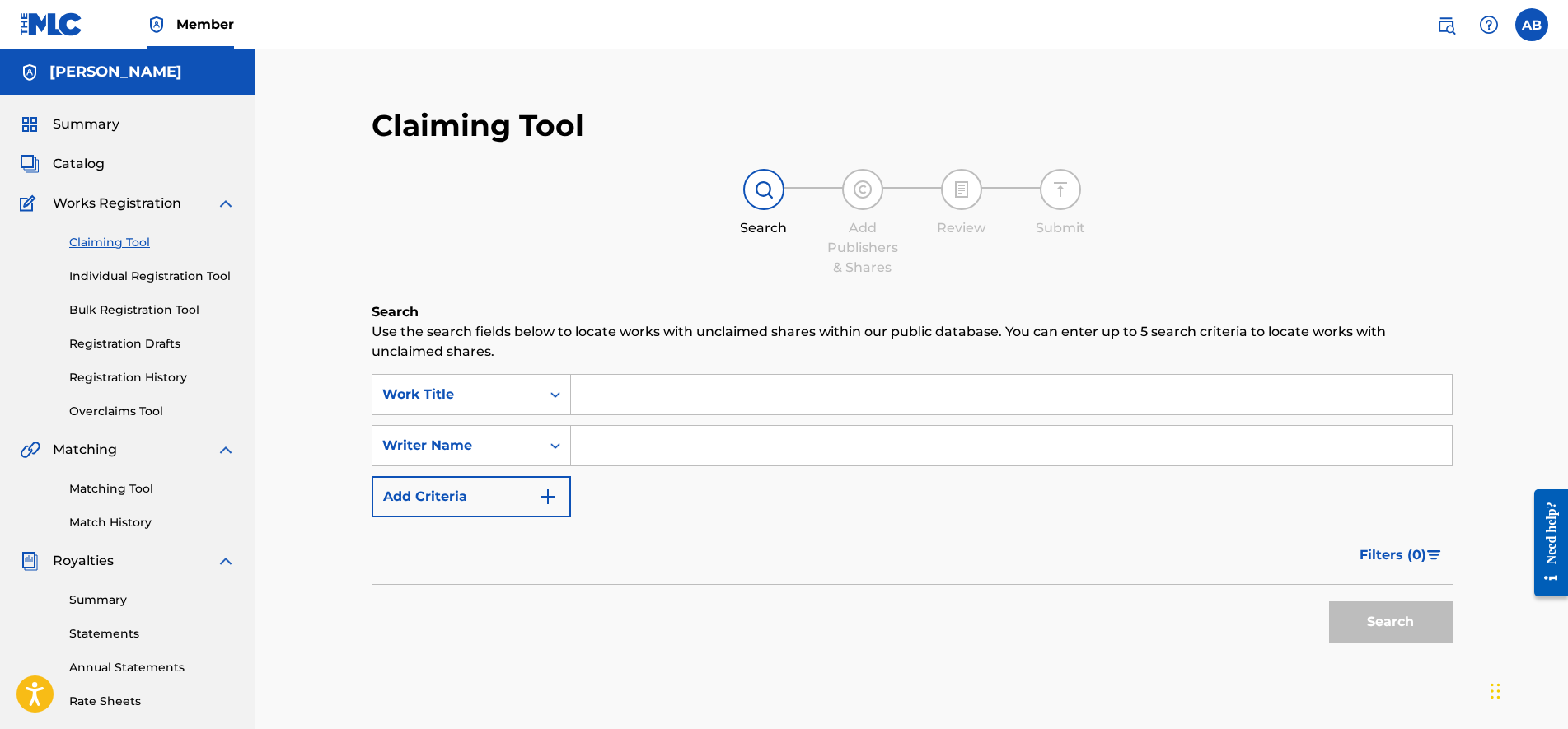
click at [1539, 29] on label at bounding box center [1532, 25] width 33 height 33
click at [1532, 25] on input "AB [PERSON_NAME] [EMAIL_ADDRESS][DOMAIN_NAME] Notification Preferences Profile …" at bounding box center [1532, 25] width 0 height 0
click at [1539, 29] on div "AB AB [PERSON_NAME] [EMAIL_ADDRESS][DOMAIN_NAME] Notification Preferences Profi…" at bounding box center [1532, 25] width 33 height 33
